Goal: Task Accomplishment & Management: Manage account settings

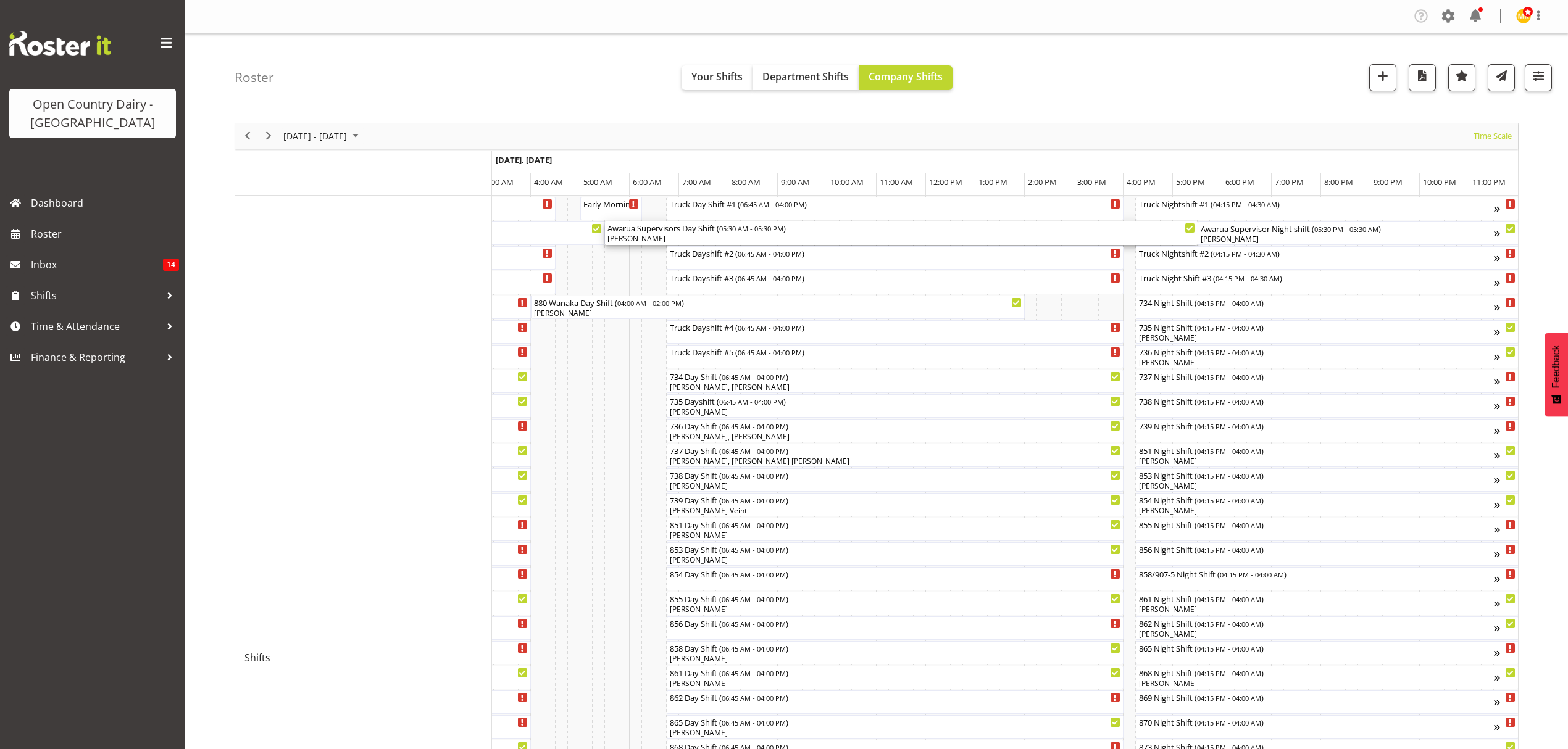
click at [785, 233] on div "Awarua Supervisors Day Shift ( 05:30 AM - 05:30 PM )" at bounding box center [901, 227] width 587 height 13
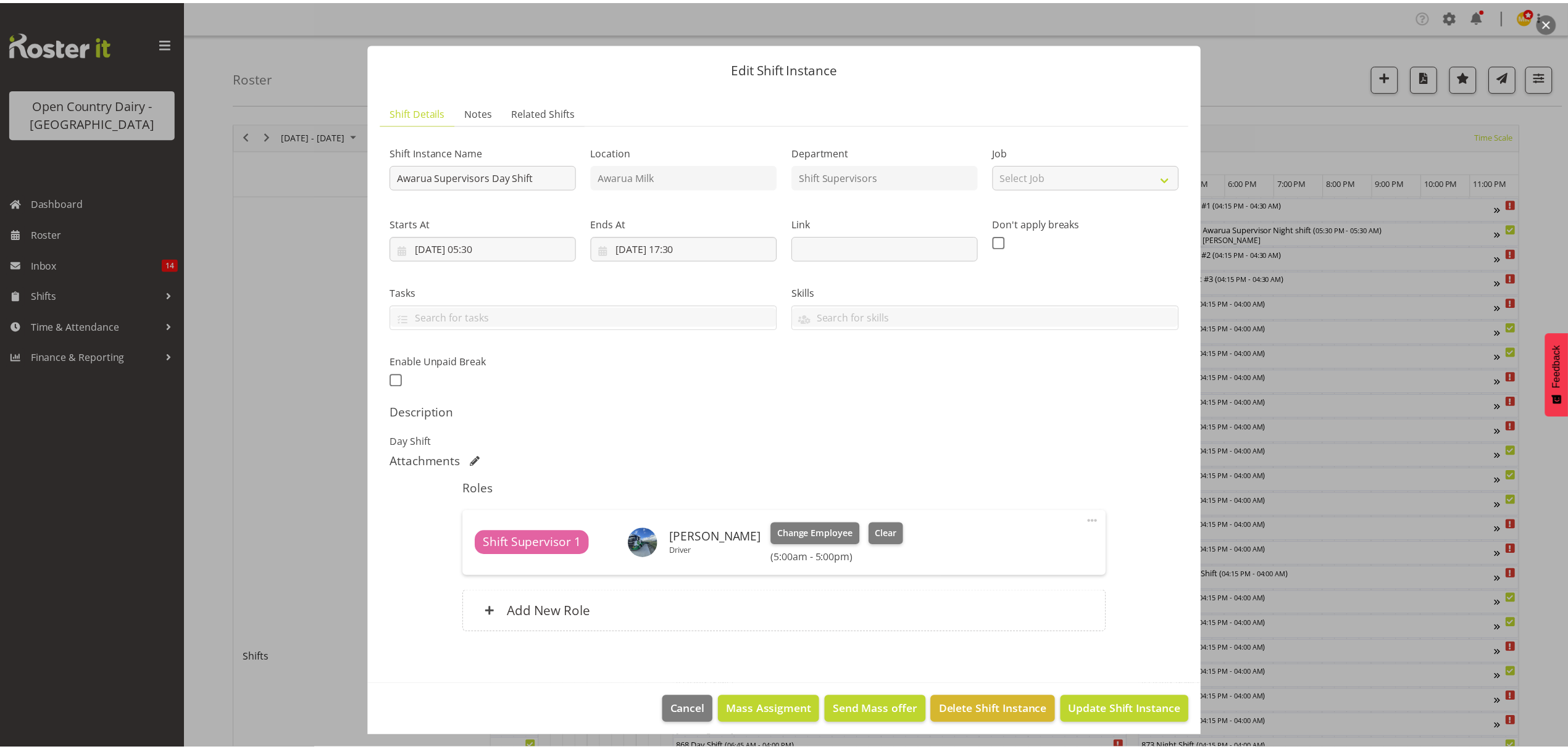
scroll to position [0, 7260]
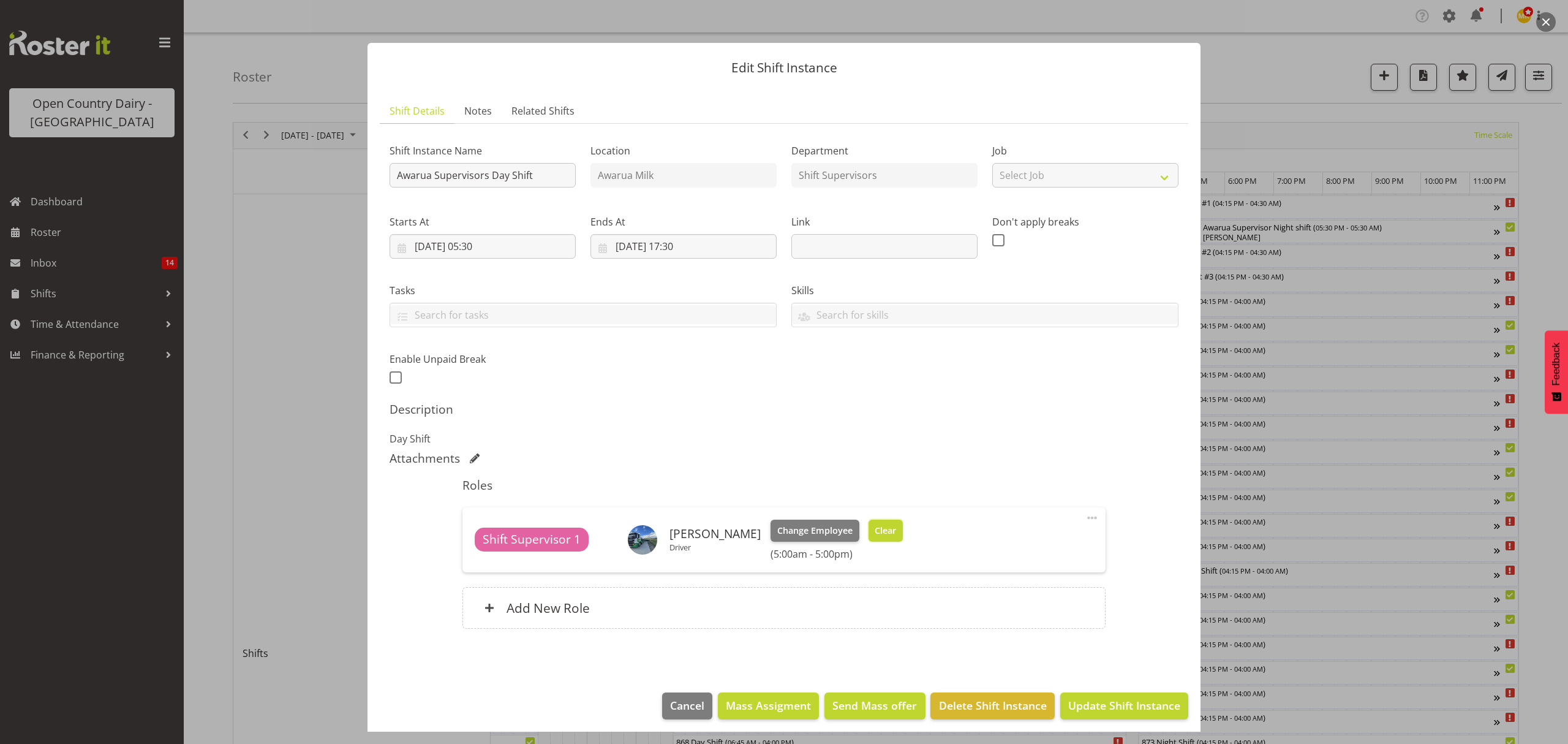
click at [885, 535] on span "Clear" at bounding box center [885, 530] width 21 height 13
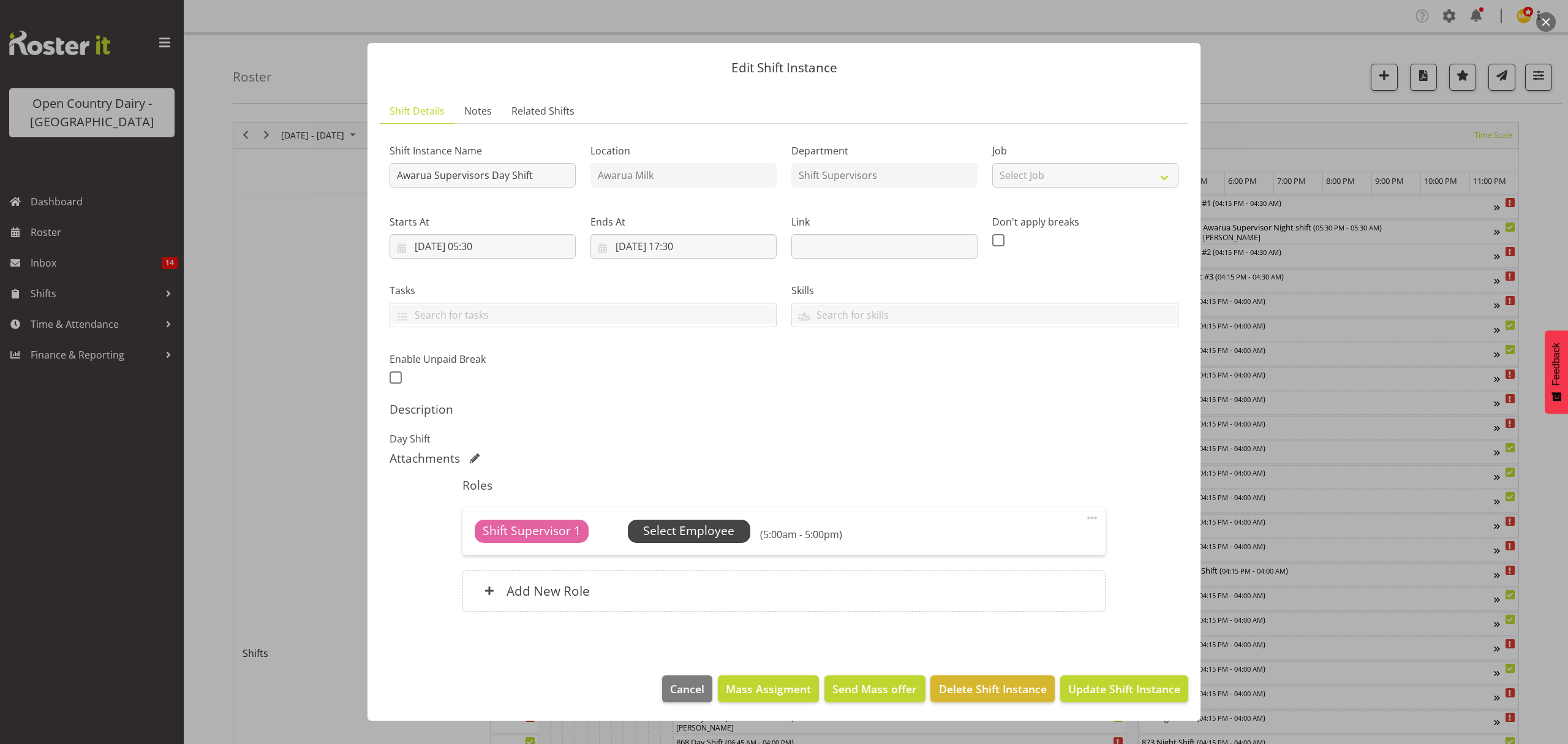
click at [721, 533] on span "Select Employee" at bounding box center [688, 530] width 91 height 18
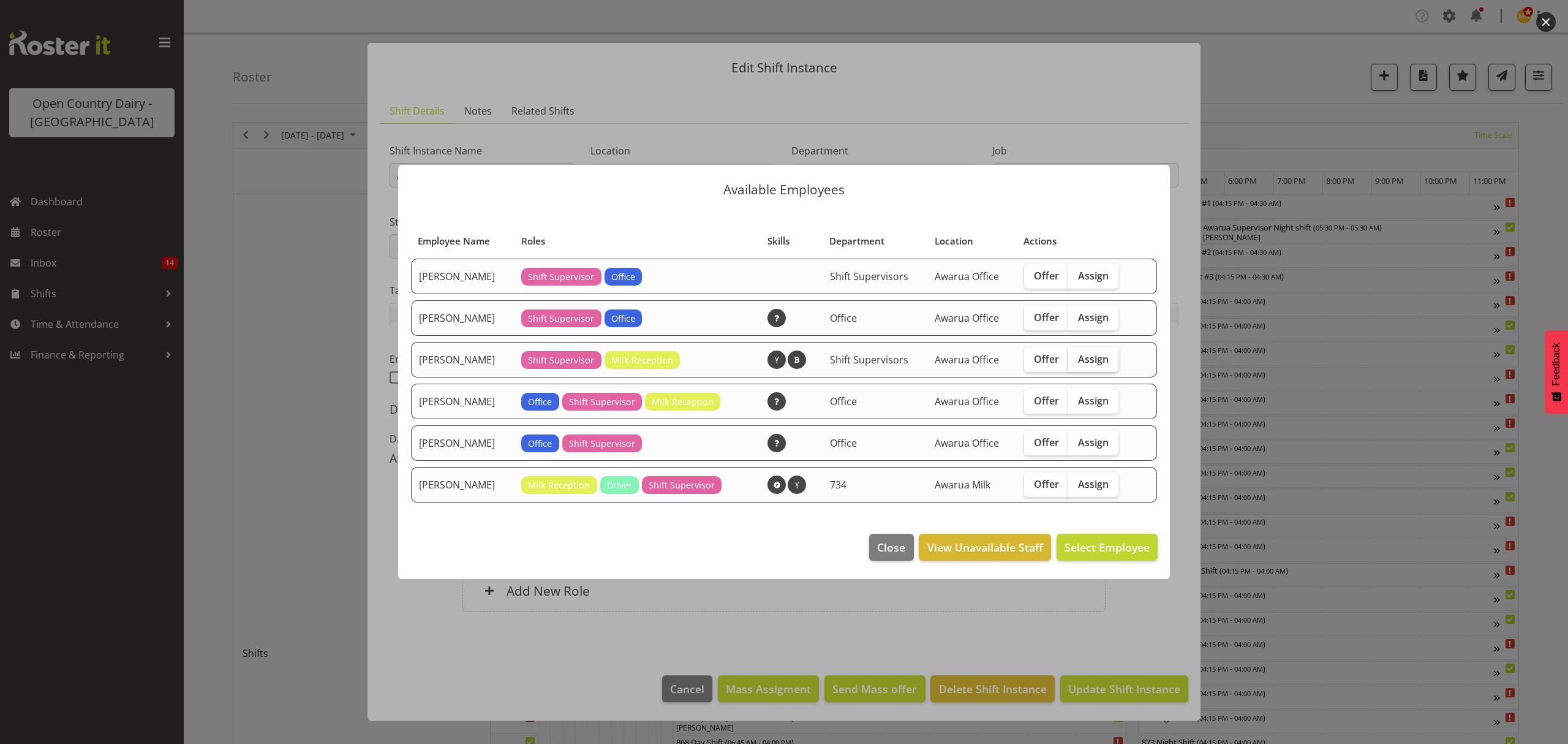
click at [1085, 356] on span "Assign" at bounding box center [1093, 359] width 31 height 12
click at [1076, 356] on input "Assign" at bounding box center [1072, 359] width 8 height 8
checkbox input "true"
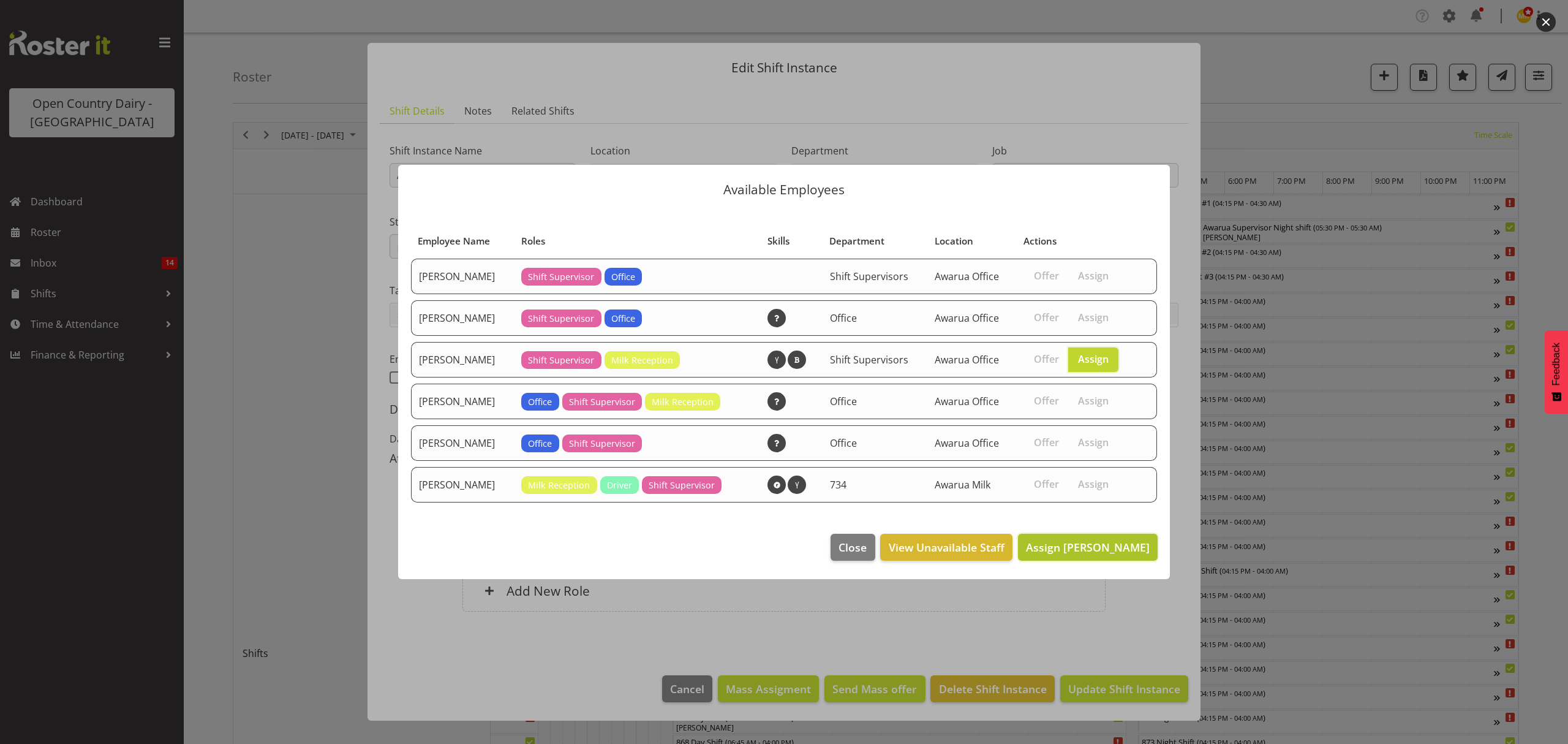
click at [1095, 544] on span "Assign [PERSON_NAME]" at bounding box center [1087, 547] width 123 height 14
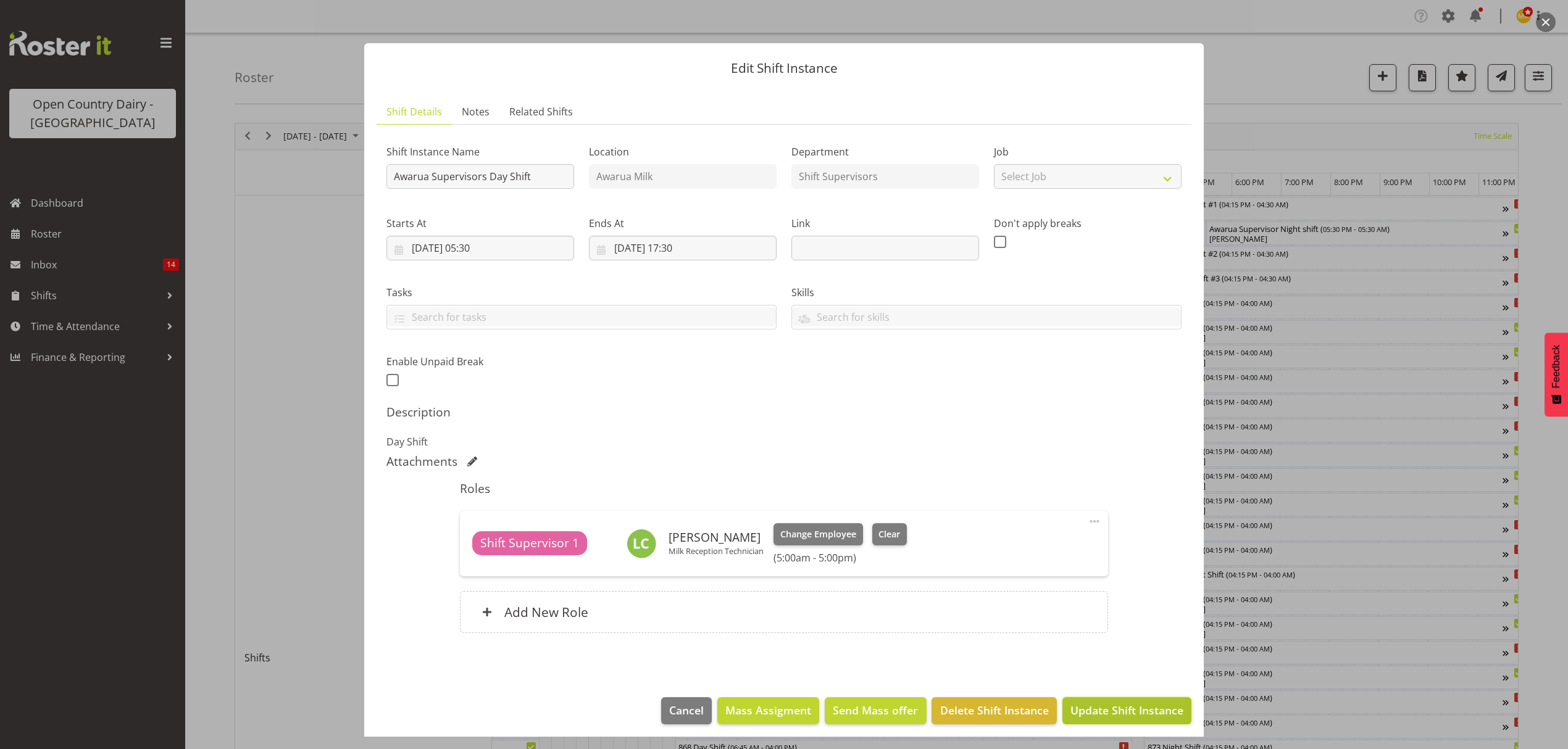
click at [1117, 709] on span "Update Shift Instance" at bounding box center [1126, 709] width 113 height 16
click at [1117, 709] on div "Edit Shift Instance Shift Details Notes Related Shifts Shift Instance Name Awar…" at bounding box center [784, 374] width 864 height 724
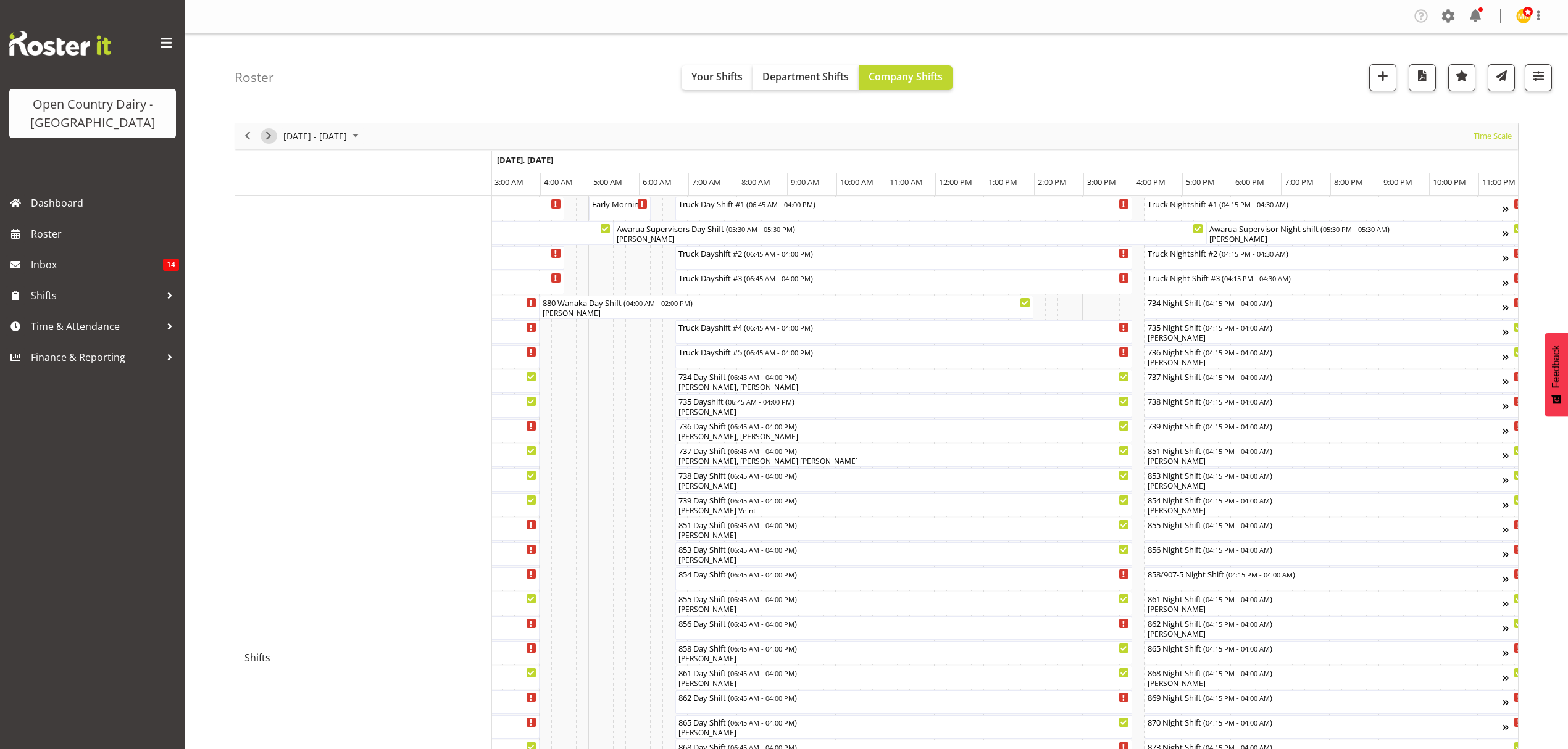
click at [273, 136] on span "Next" at bounding box center [268, 136] width 14 height 15
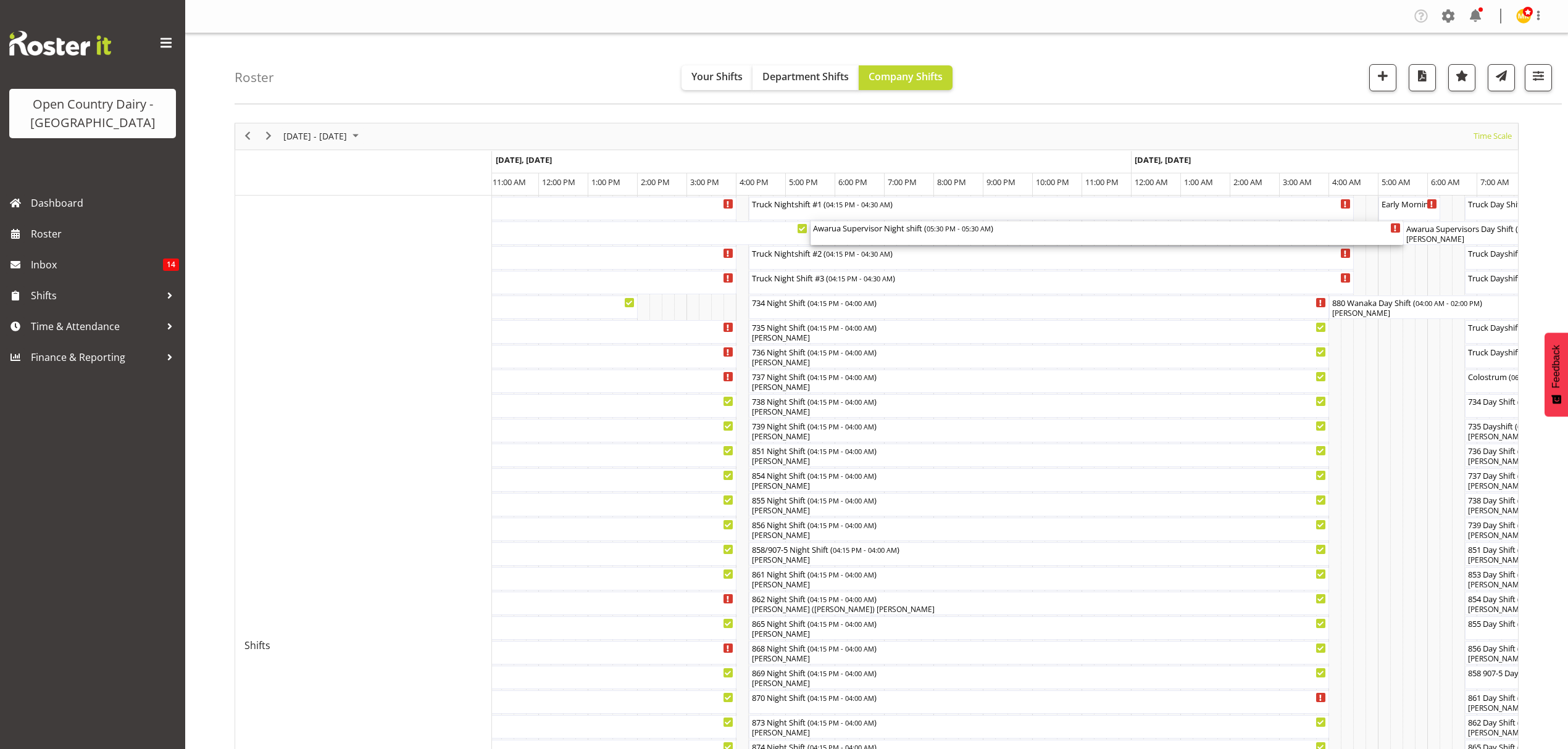
click at [867, 238] on div "Awarua Supervisor Night shift ( 05:30 PM - 05:30 AM )" at bounding box center [1106, 233] width 587 height 23
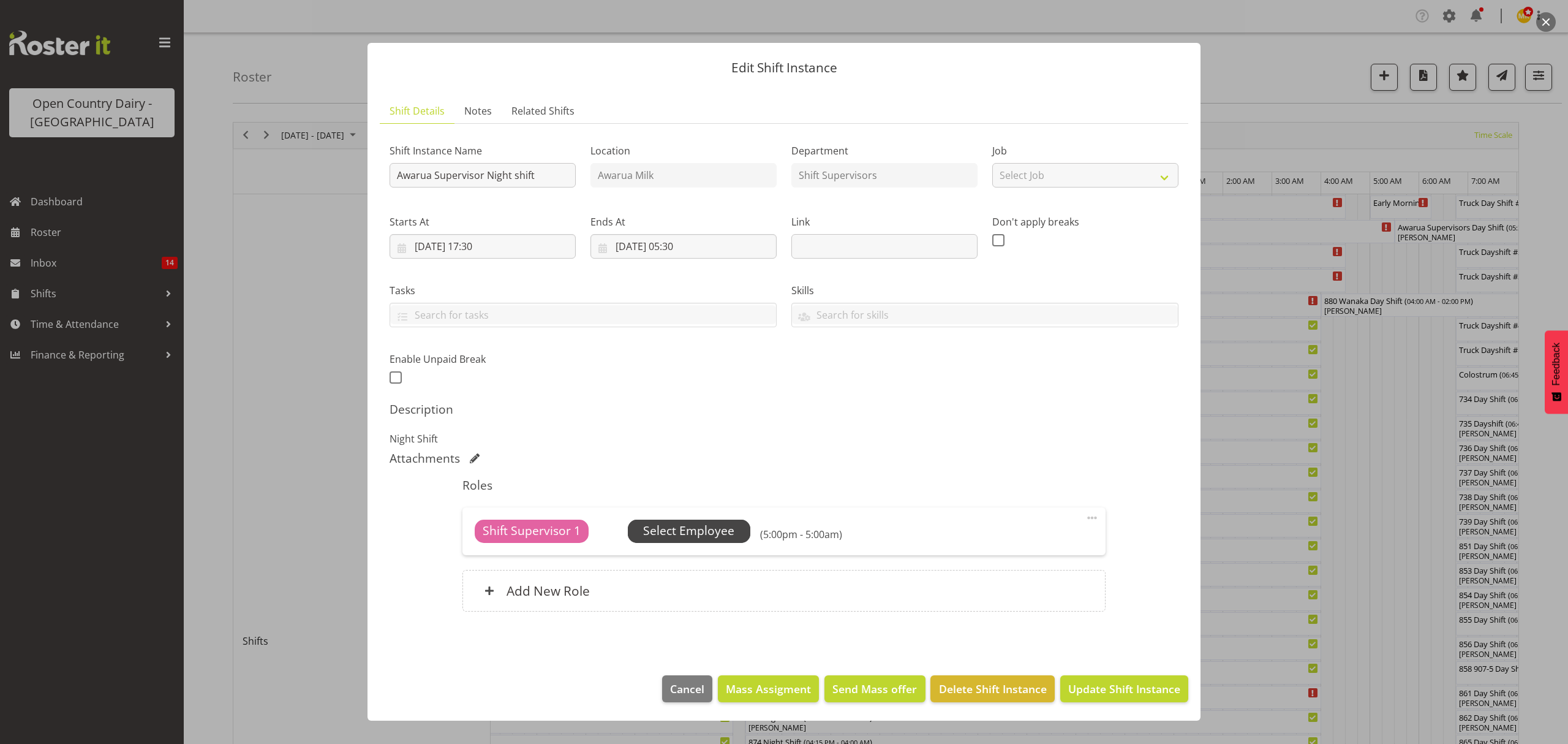
click at [664, 530] on span "Select Employee" at bounding box center [688, 530] width 91 height 18
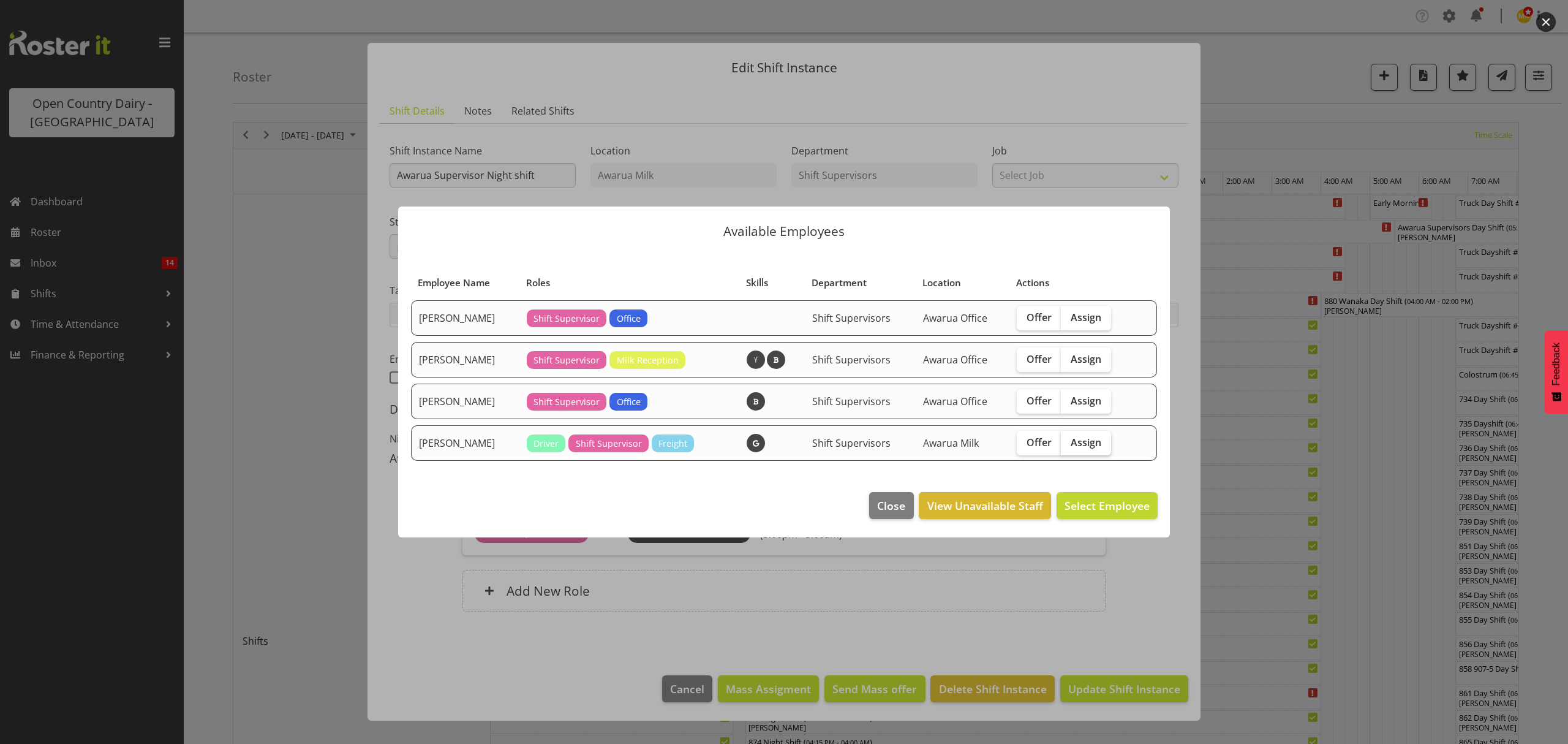
click at [1076, 446] on span "Assign" at bounding box center [1086, 442] width 31 height 12
click at [1069, 446] on input "Assign" at bounding box center [1064, 442] width 8 height 8
checkbox input "true"
click at [1082, 508] on span "Assign [PERSON_NAME]" at bounding box center [1087, 505] width 123 height 14
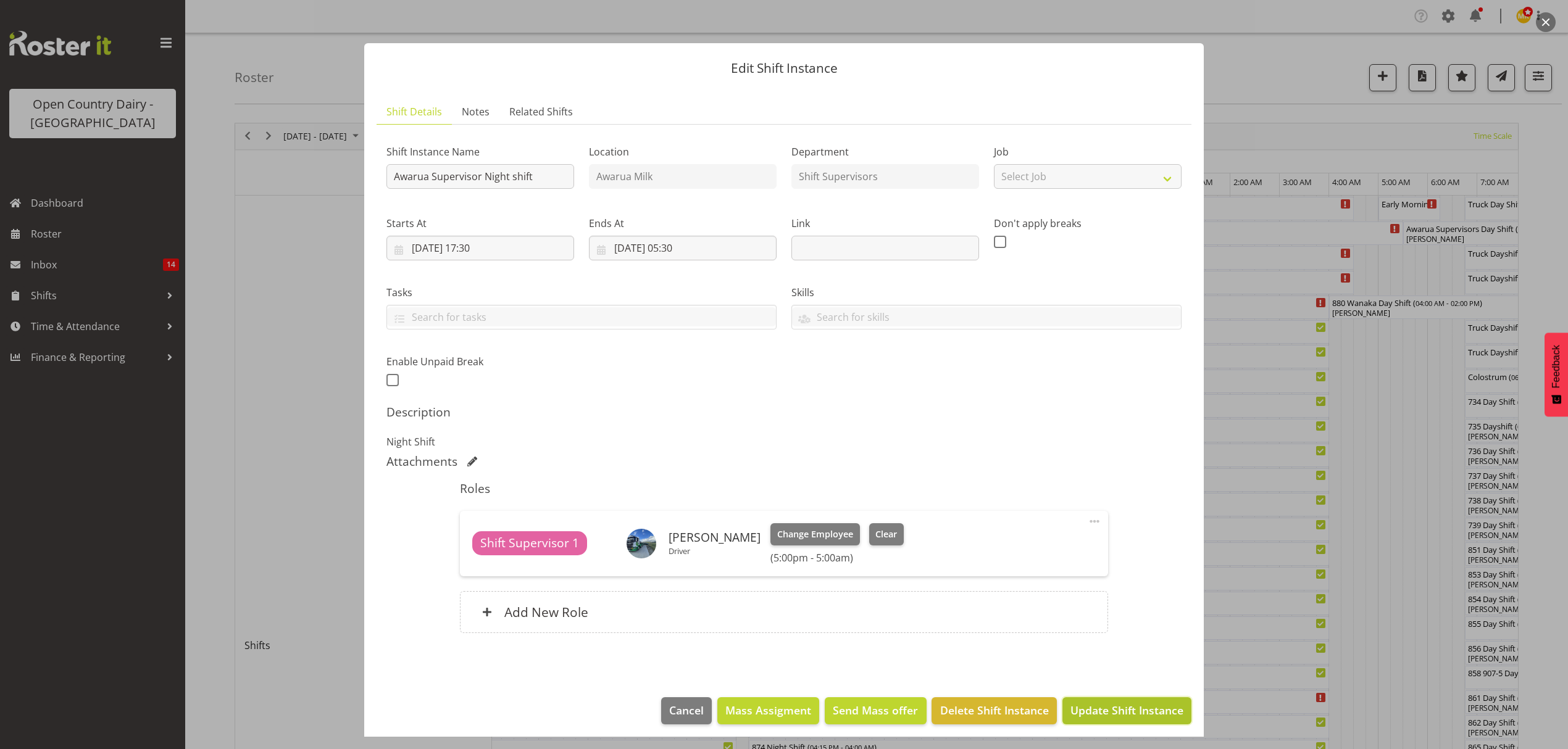
click at [1108, 707] on span "Update Shift Instance" at bounding box center [1126, 709] width 113 height 16
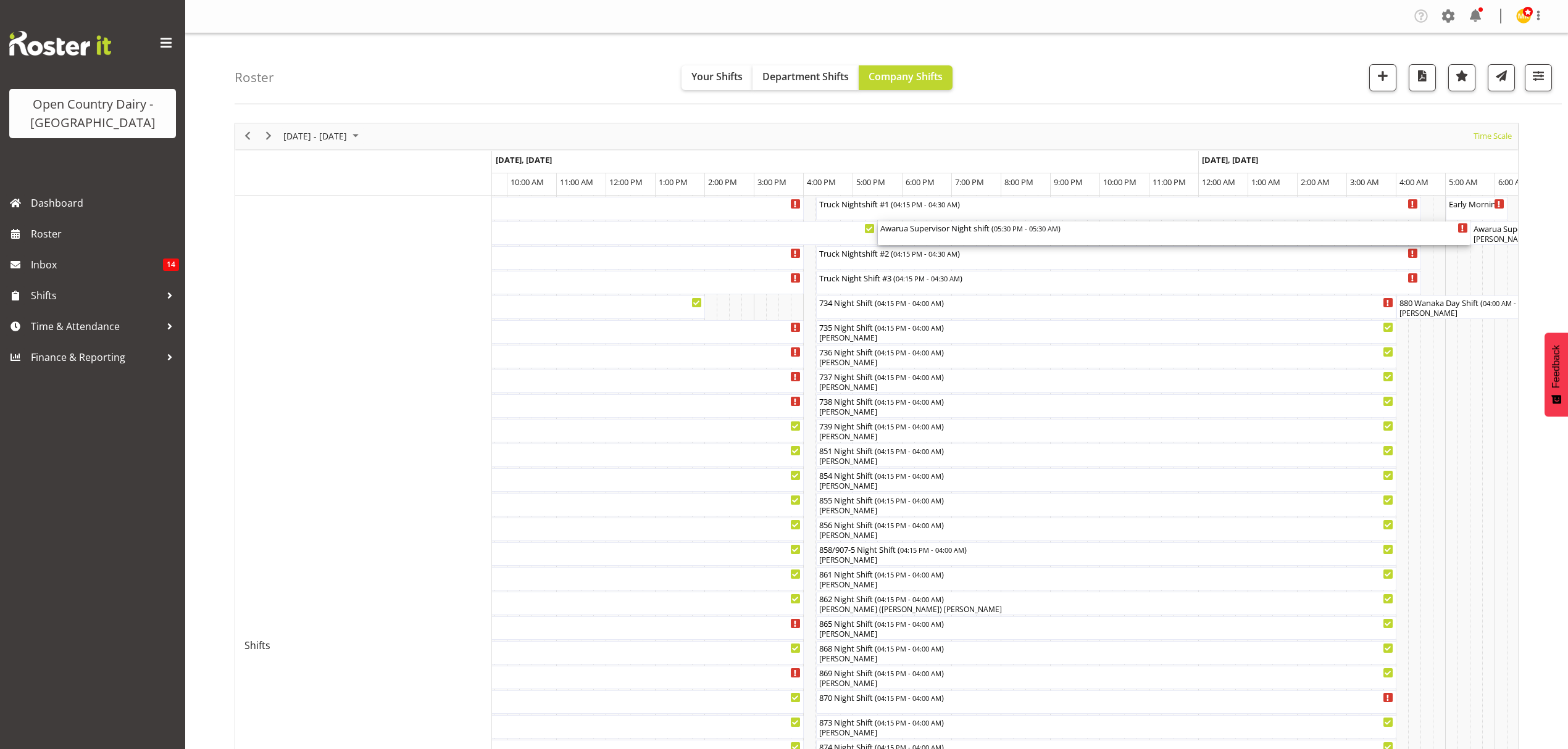
click at [911, 228] on div "Awarua Supervisor Night shift ( 05:30 PM - 05:30 AM )" at bounding box center [1174, 227] width 587 height 13
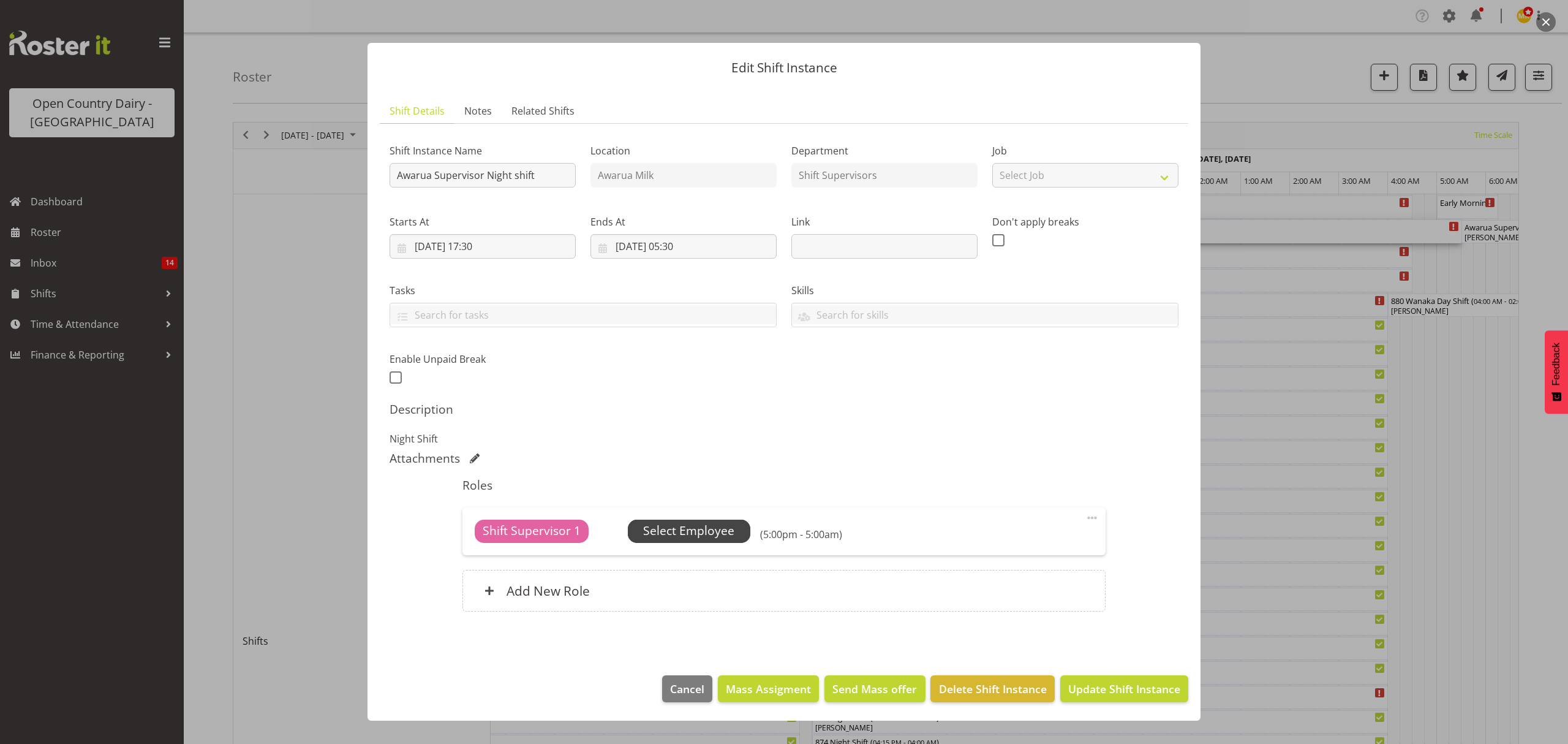
click at [690, 532] on span "Select Employee" at bounding box center [688, 530] width 91 height 18
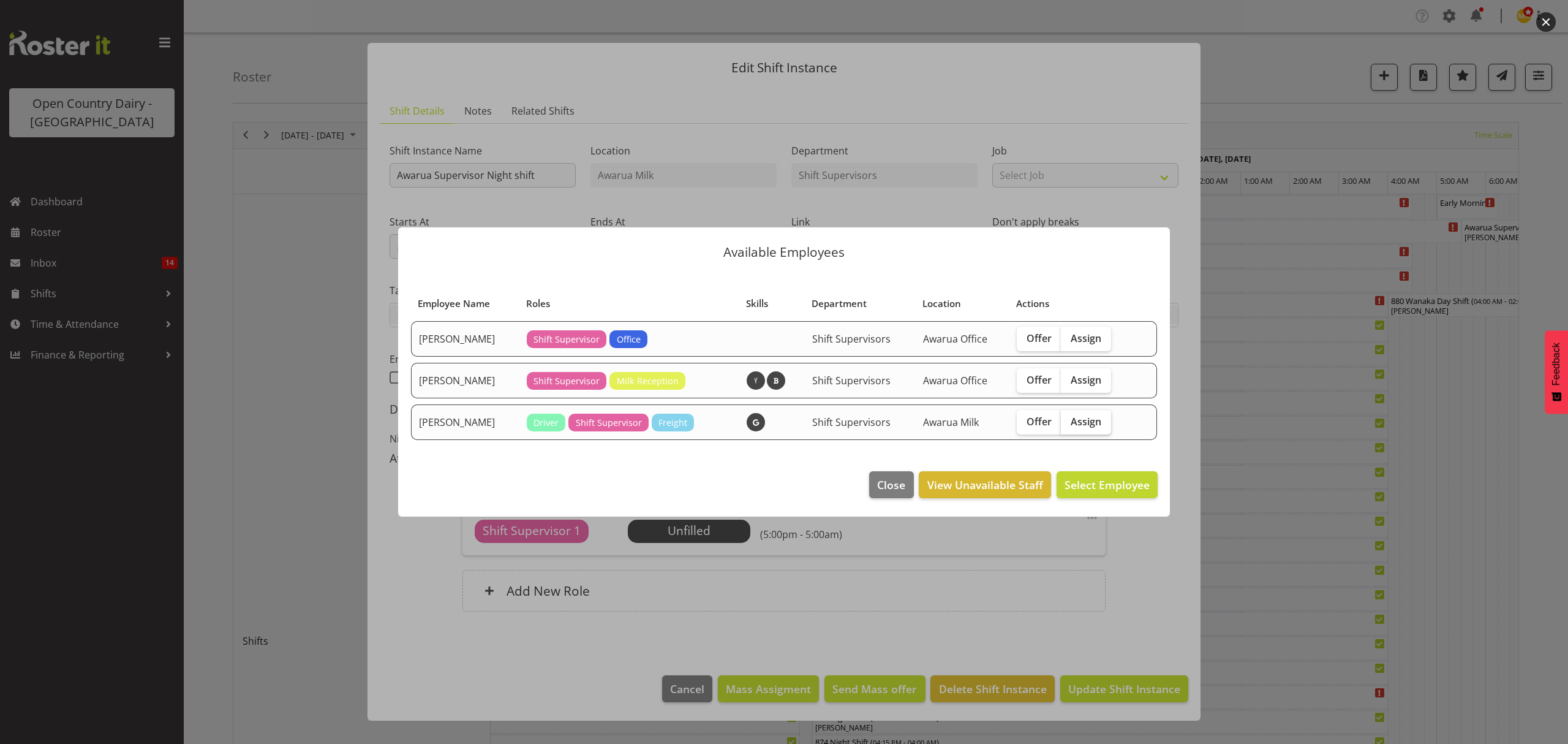
click at [1086, 417] on span "Assign" at bounding box center [1086, 421] width 31 height 12
click at [1069, 417] on input "Assign" at bounding box center [1064, 421] width 8 height 8
checkbox input "true"
click at [1108, 485] on span "Assign [PERSON_NAME]" at bounding box center [1087, 485] width 123 height 14
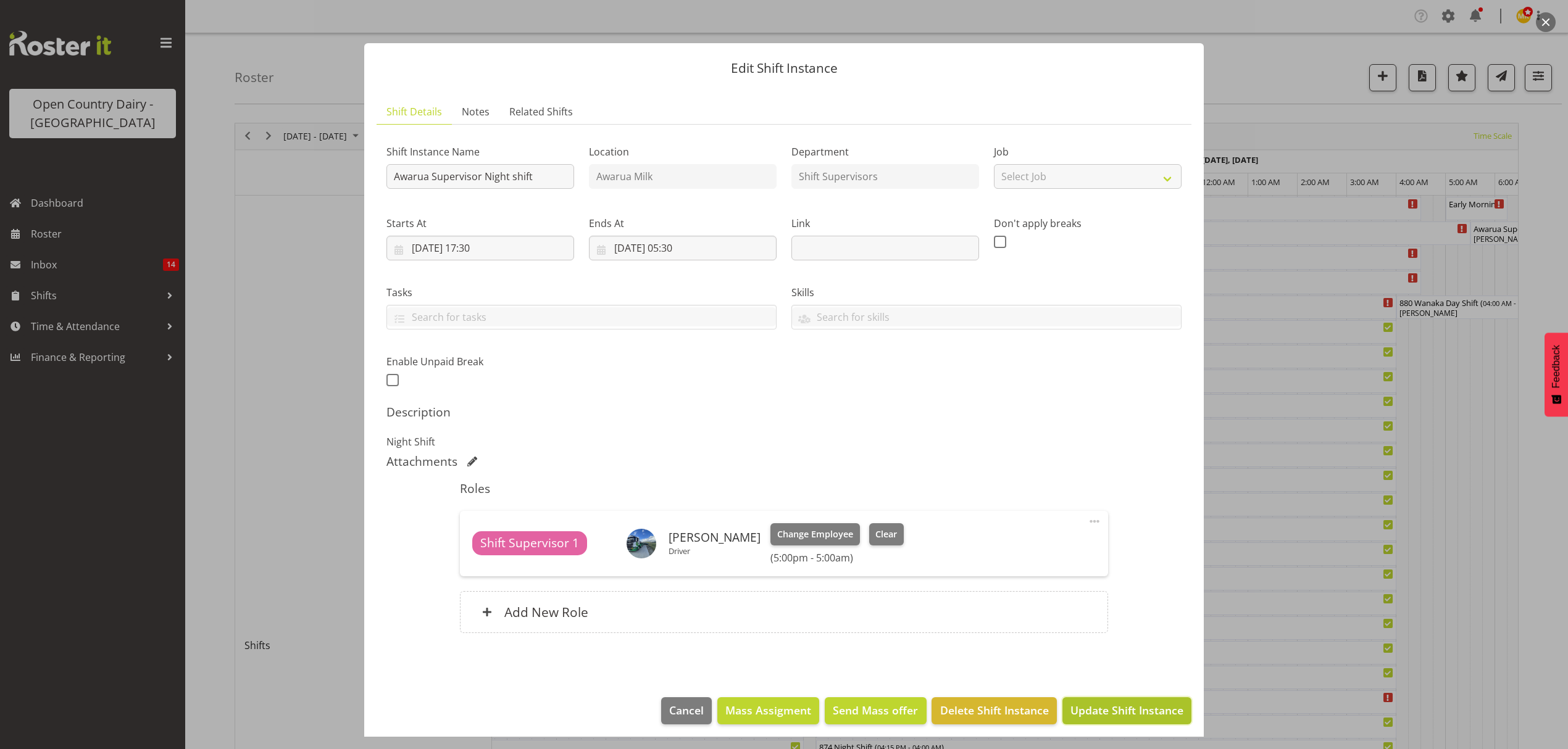
click at [1094, 713] on span "Update Shift Instance" at bounding box center [1126, 709] width 113 height 16
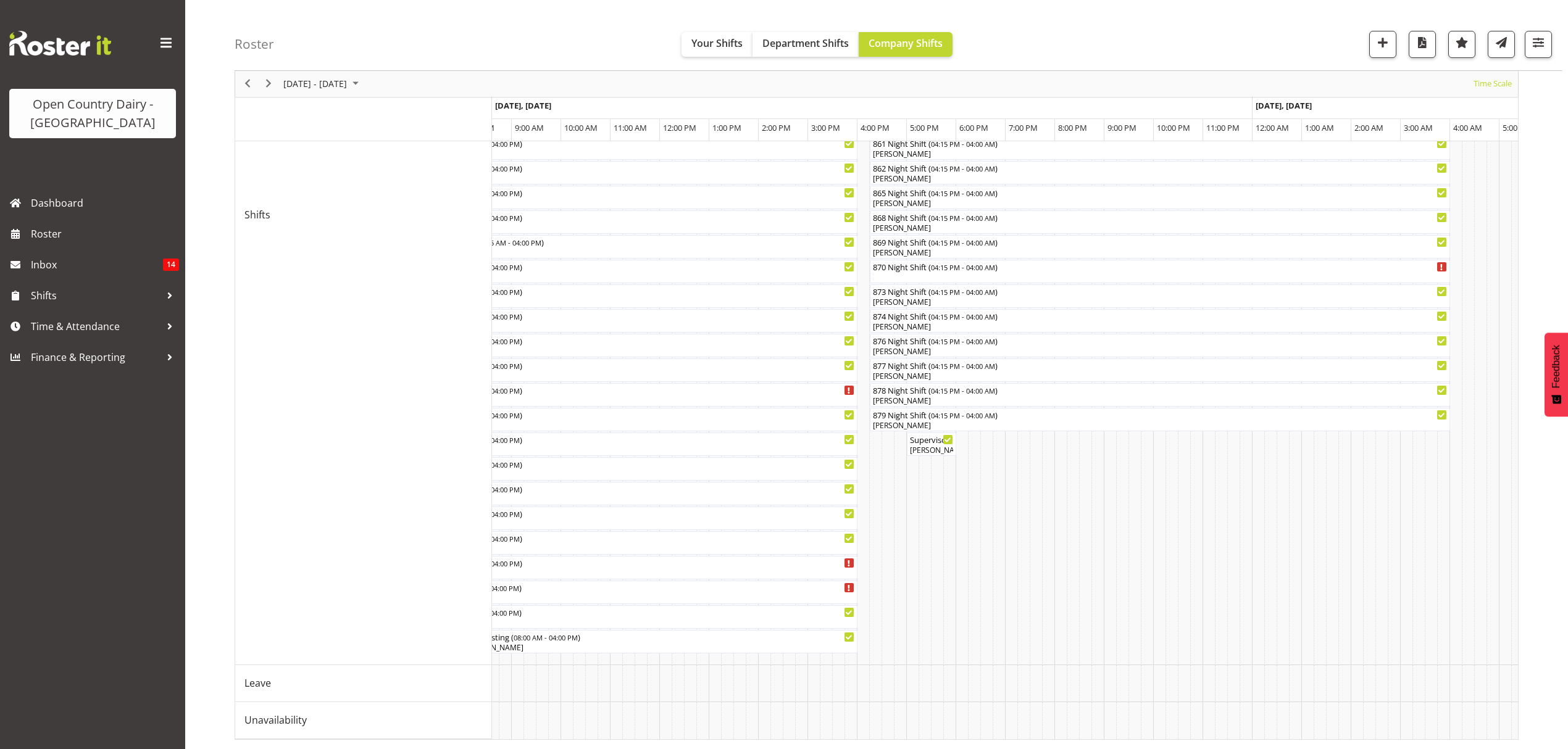
scroll to position [0, 726]
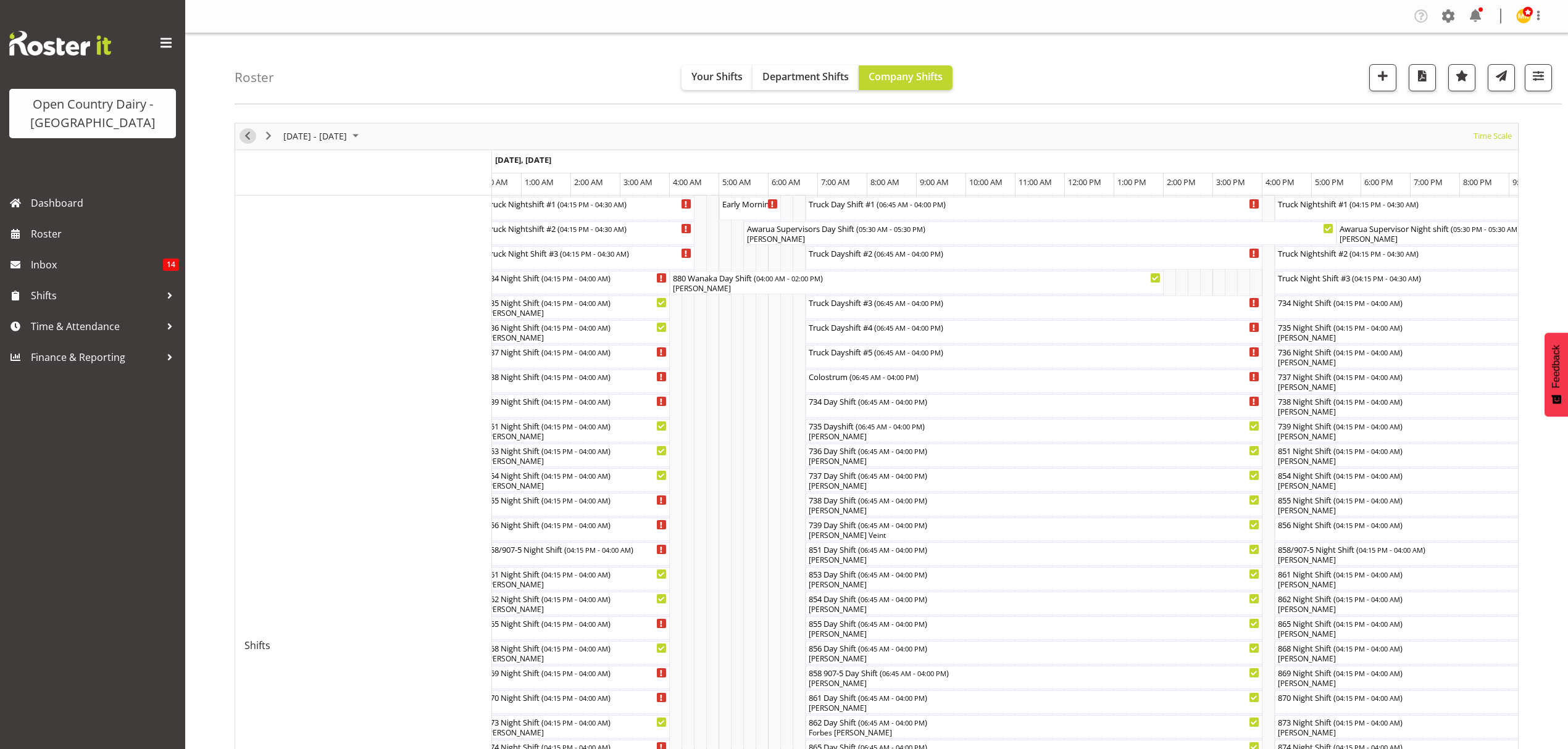
drag, startPoint x: 251, startPoint y: 131, endPoint x: 878, endPoint y: 446, distance: 701.7
click at [251, 131] on span "Previous" at bounding box center [247, 136] width 14 height 15
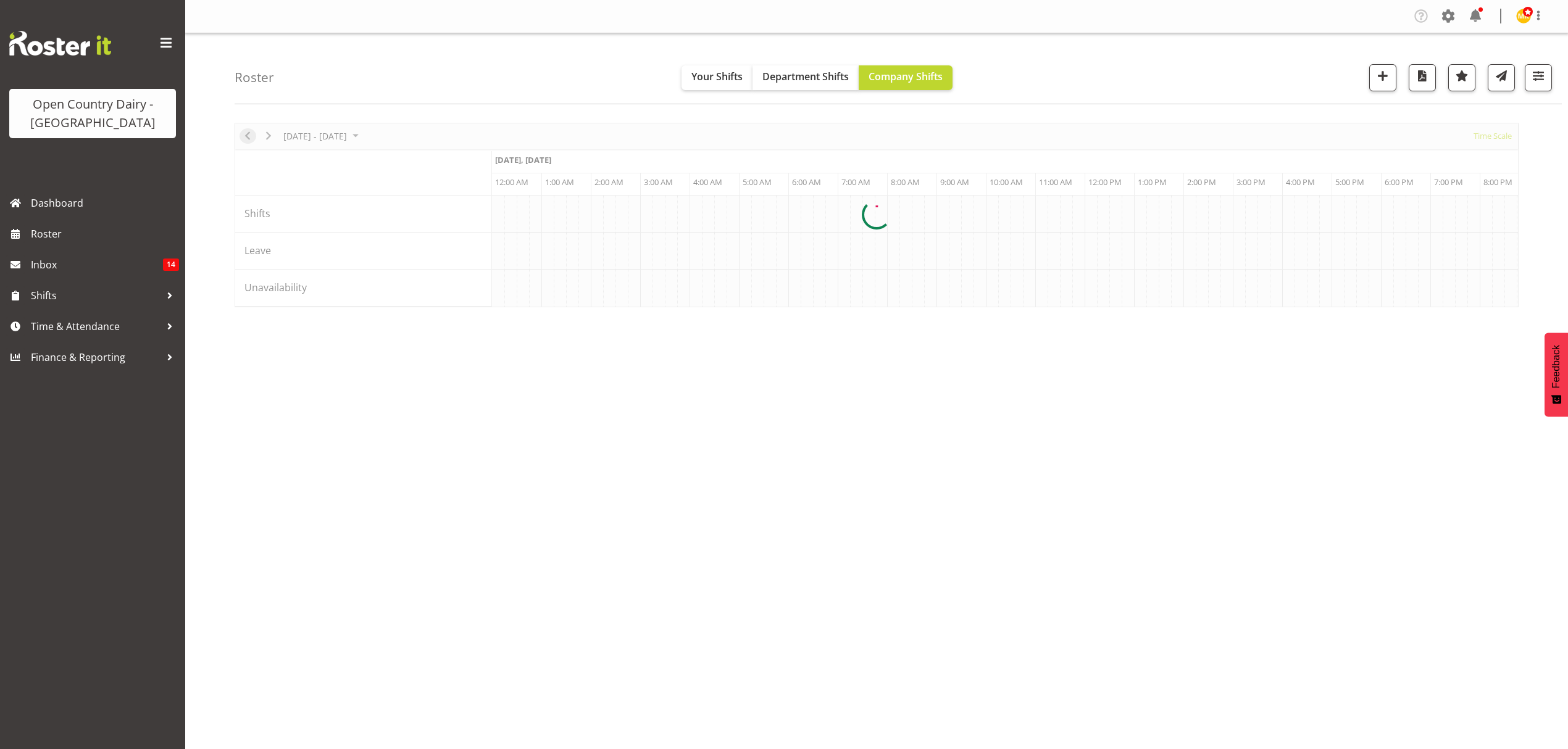
scroll to position [0, 1185]
